Goal: Navigation & Orientation: Find specific page/section

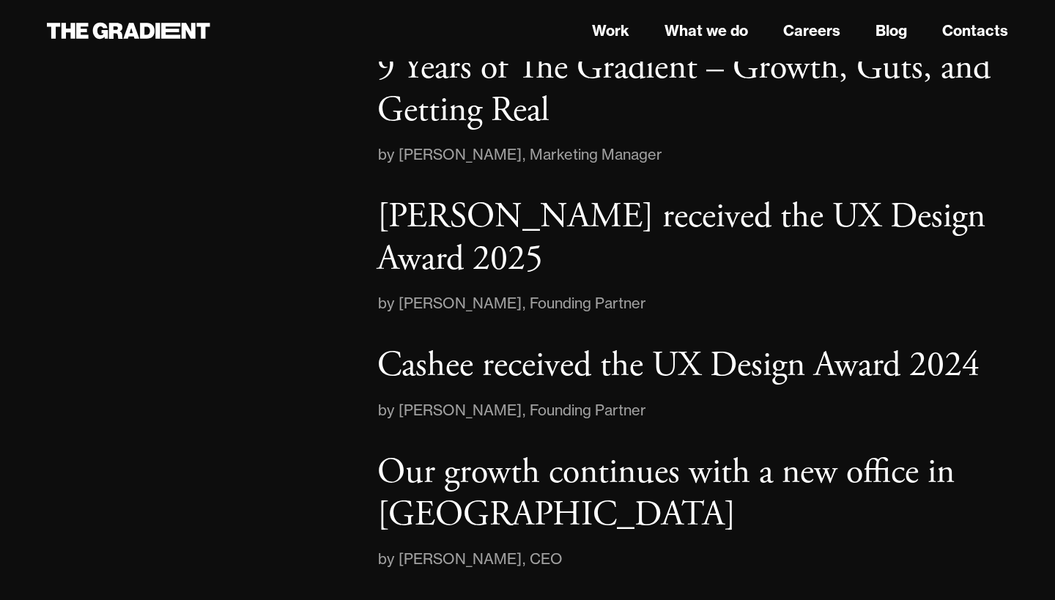
scroll to position [2295, 0]
click at [611, 33] on link "Work" at bounding box center [610, 31] width 37 height 22
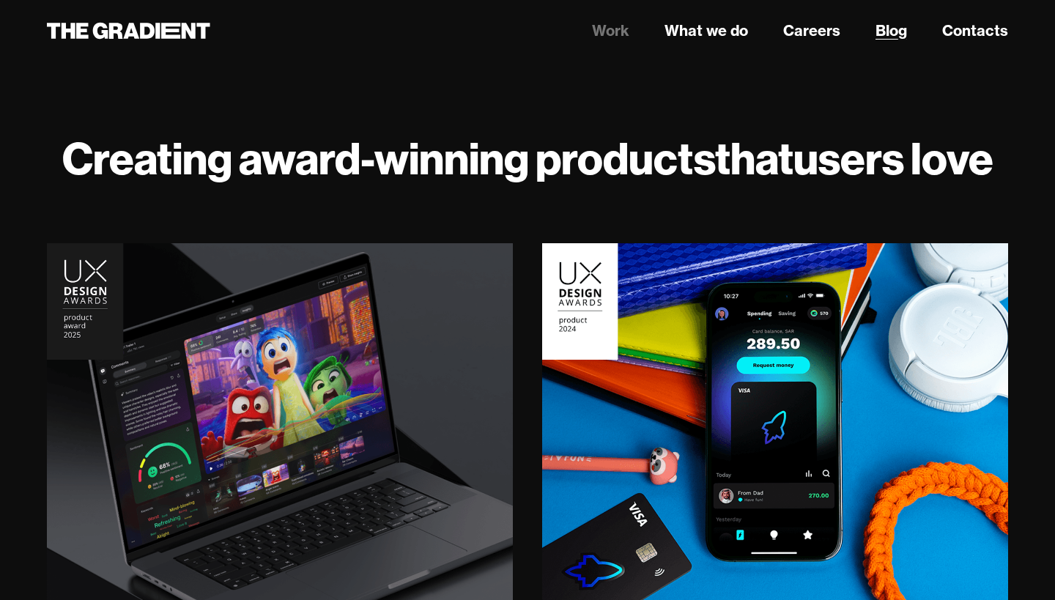
click at [903, 34] on link "Blog" at bounding box center [891, 31] width 32 height 22
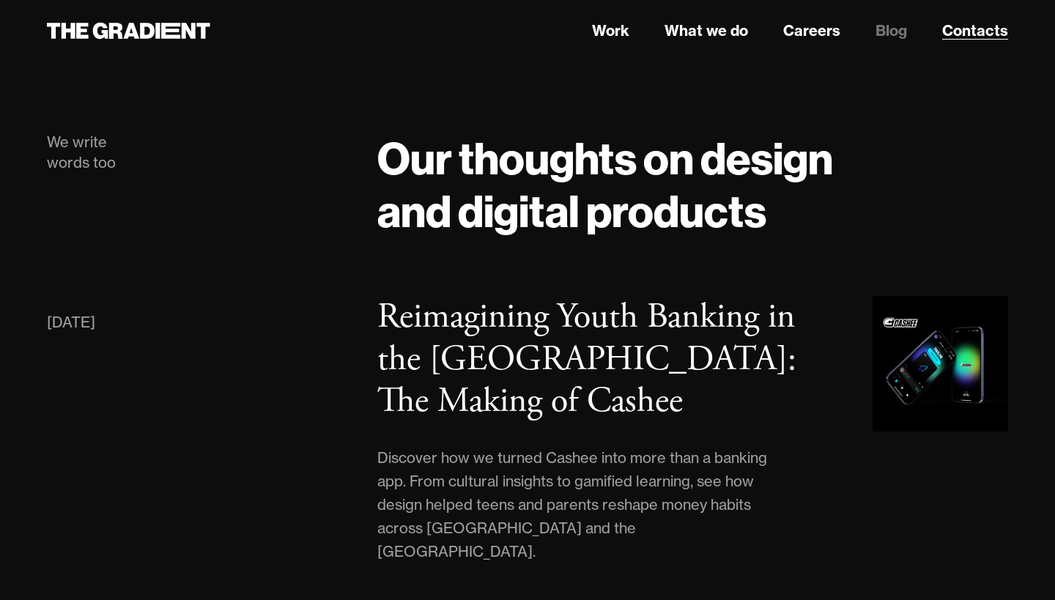
click at [972, 31] on link "Contacts" at bounding box center [975, 31] width 66 height 22
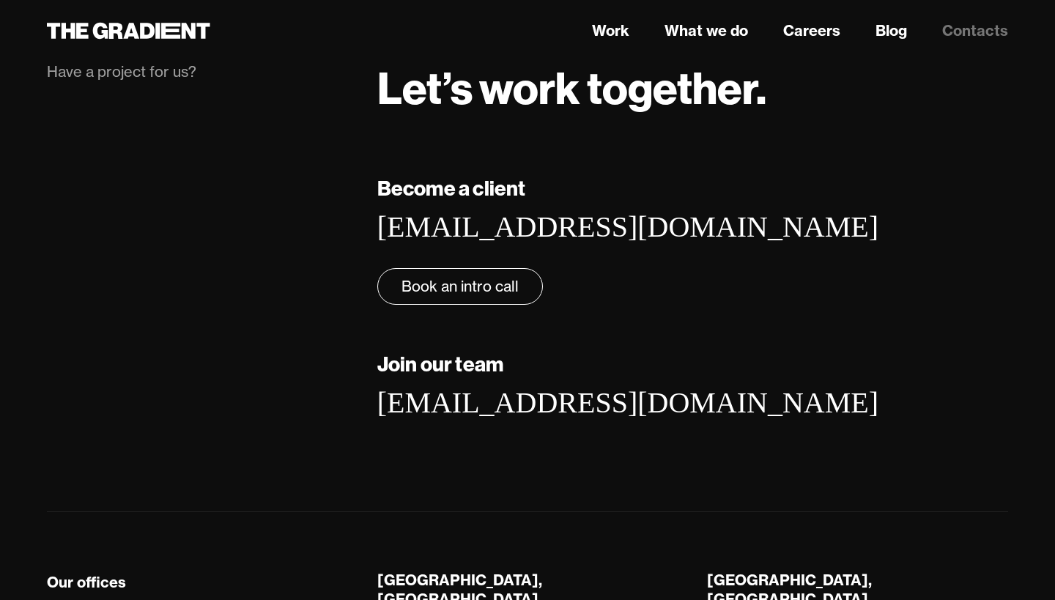
scroll to position [53, 0]
